Goal: Check status

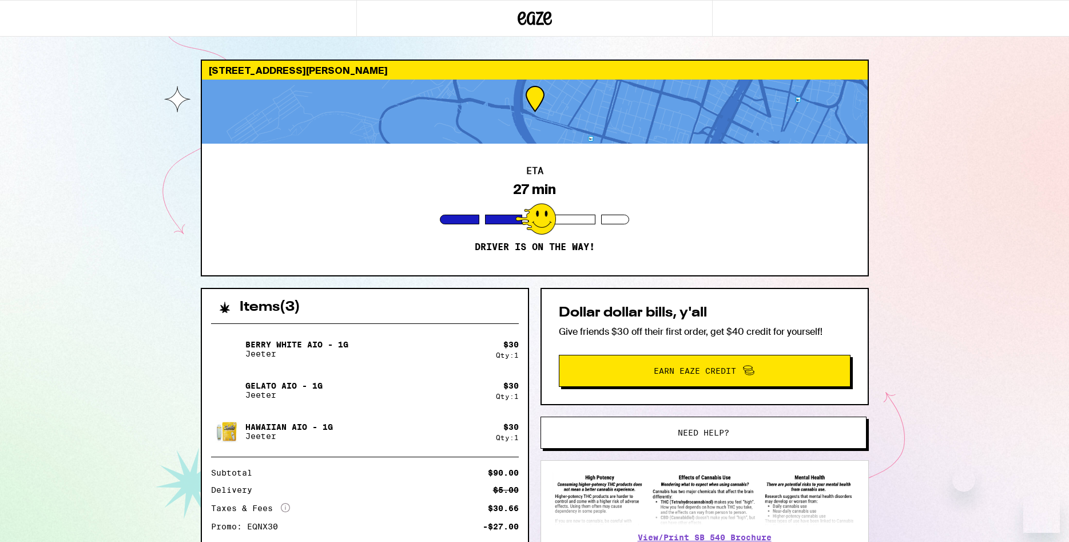
click at [58, 197] on div "[STREET_ADDRESS][PERSON_NAME] ETA 27 min Driver is on the way! Items ( 3 ) Berr…" at bounding box center [534, 311] width 1069 height 623
click at [60, 196] on div "[STREET_ADDRESS][PERSON_NAME] ETA 27 min Driver is on the way! Items ( 3 ) Berr…" at bounding box center [534, 311] width 1069 height 623
click at [797, 495] on img at bounding box center [704, 498] width 304 height 53
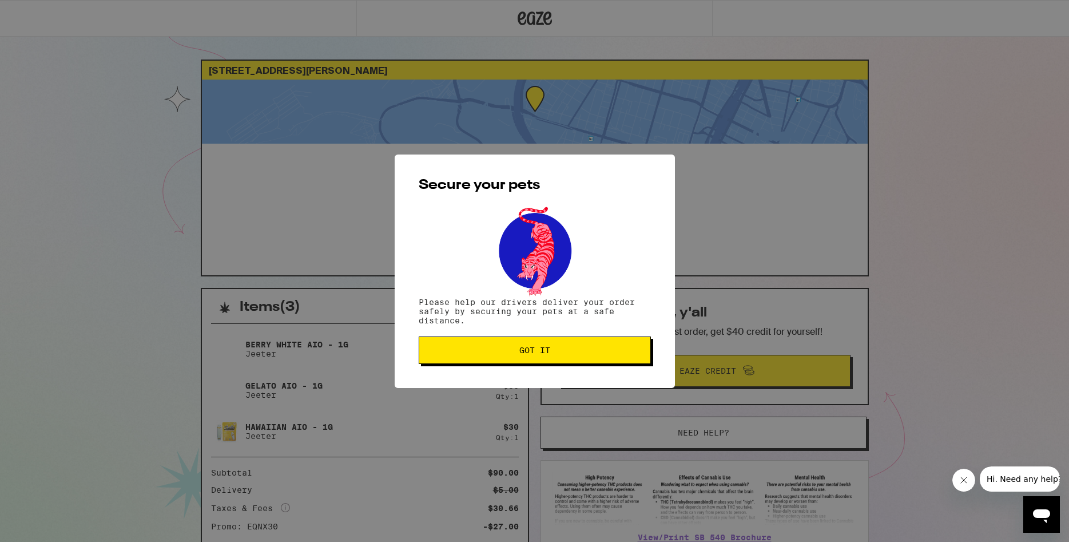
click at [493, 356] on button "Got it" at bounding box center [535, 349] width 232 height 27
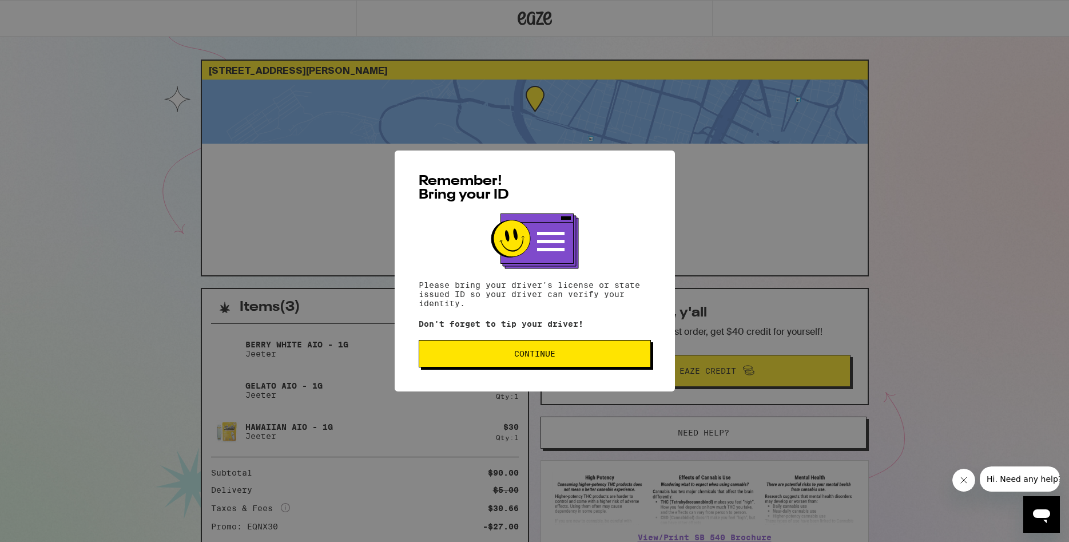
click at [469, 352] on span "Continue" at bounding box center [534, 353] width 213 height 8
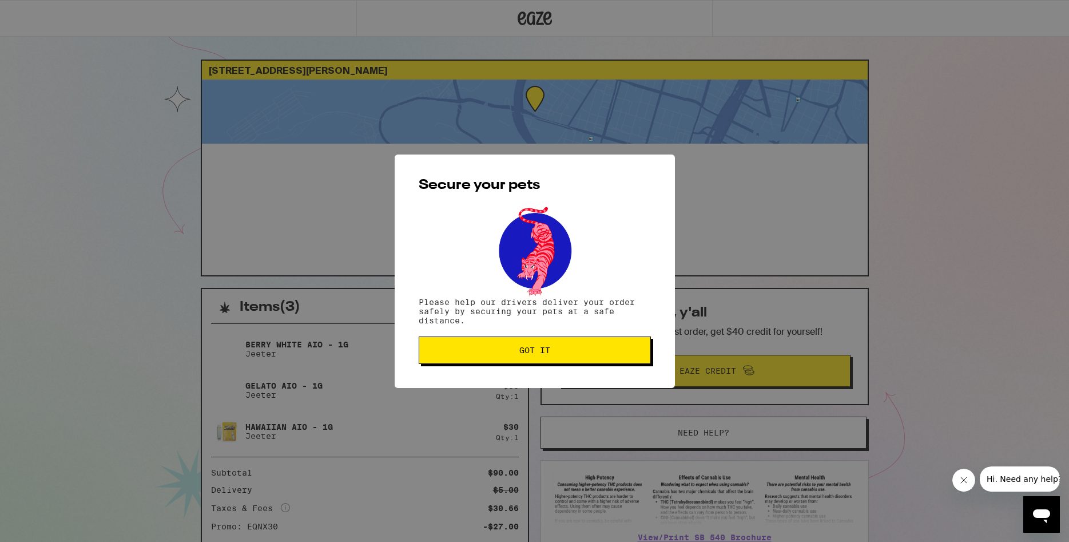
click at [471, 351] on span "Got it" at bounding box center [534, 350] width 213 height 8
